Goal: Transaction & Acquisition: Register for event/course

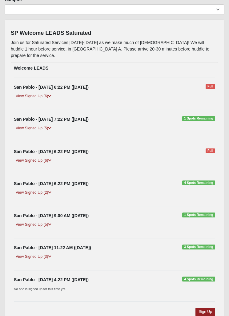
scroll to position [69, 0]
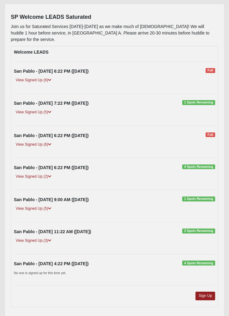
click at [205, 291] on link "Sign Up" at bounding box center [205, 295] width 20 height 8
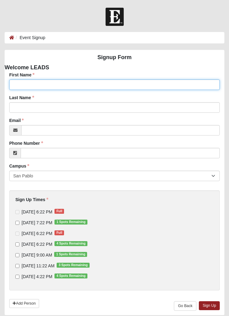
click at [34, 84] on input "First Name" at bounding box center [114, 84] width 211 height 10
type input "Cyn"
type input "Cynthia"
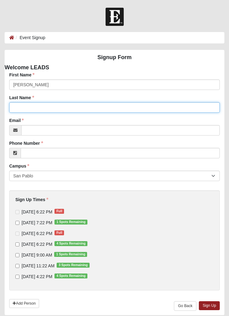
type input "Steers"
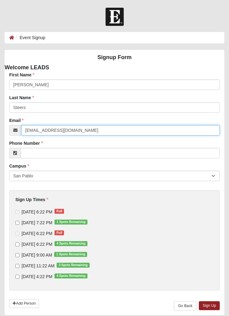
type input "flcynthia4@gmail.com"
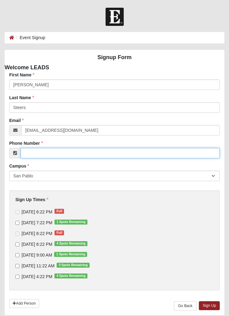
click at [36, 151] on input "Phone Number" at bounding box center [120, 153] width 199 height 10
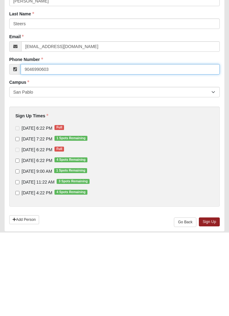
type input "9046990603"
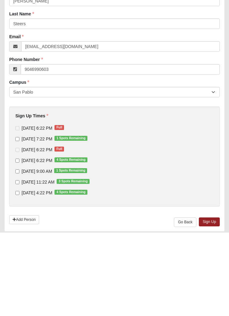
click at [15, 242] on input "9/13/2025 6:22 PM 4 Spots Remaining" at bounding box center [17, 244] width 4 height 4
checkbox input "true"
type input "(904) 699-0603"
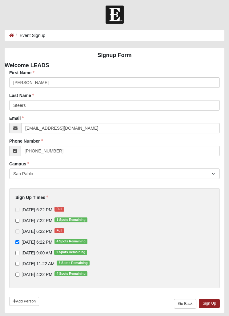
click at [214, 304] on link "Sign Up" at bounding box center [209, 303] width 21 height 9
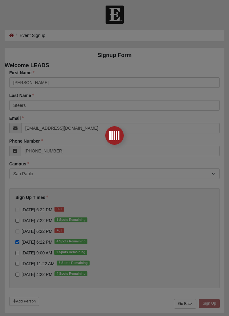
scroll to position [0, 0]
